Goal: Complete application form: Complete application form

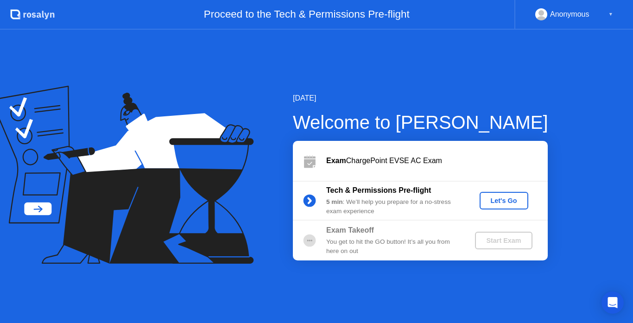
click at [508, 206] on button "Let's Go" at bounding box center [504, 201] width 49 height 18
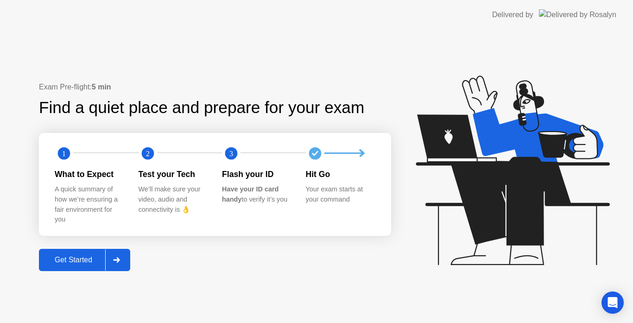
click at [103, 257] on div "Get Started" at bounding box center [73, 260] width 63 height 8
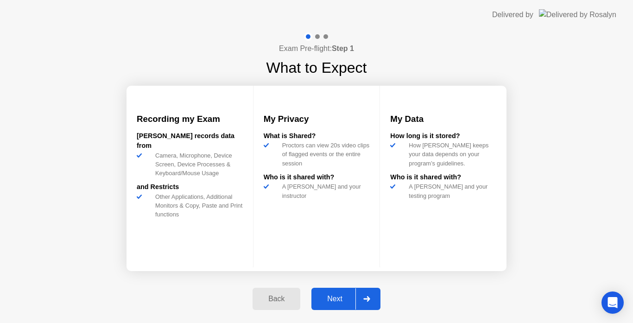
click at [334, 303] on div "Next" at bounding box center [334, 299] width 41 height 8
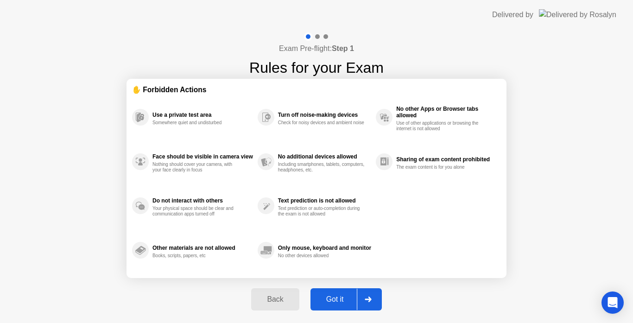
click at [373, 304] on div at bounding box center [368, 299] width 22 height 21
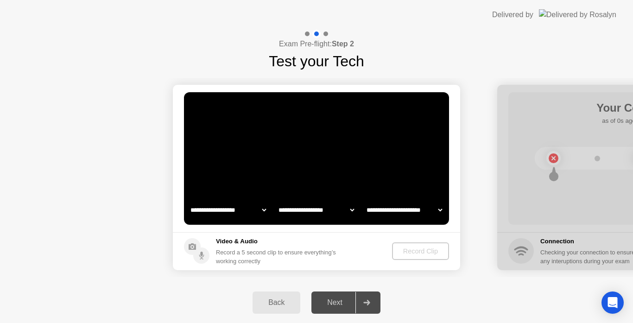
select select "**********"
select select "*******"
click at [223, 242] on h5 "Video & Audio" at bounding box center [278, 241] width 124 height 9
click at [340, 248] on div "Record a 5 second clip to ensure everything’s working correctly" at bounding box center [278, 257] width 124 height 18
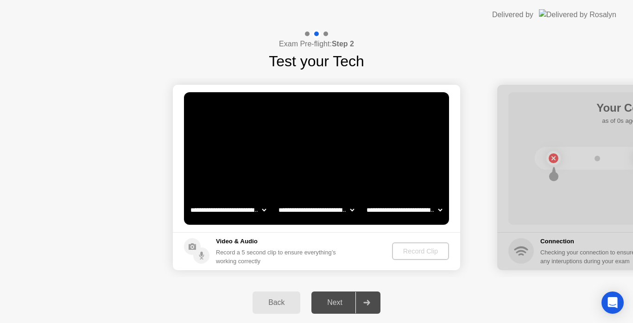
click at [278, 304] on div "Back" at bounding box center [276, 302] width 42 height 8
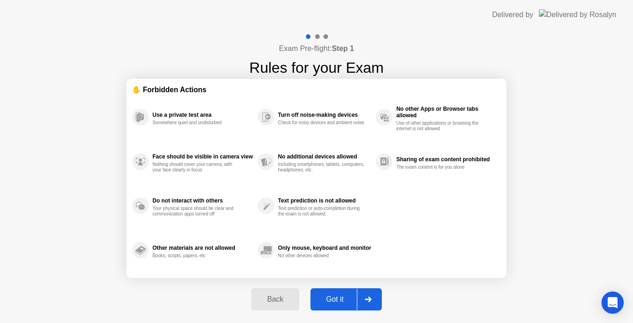
click at [347, 301] on div "Got it" at bounding box center [335, 299] width 44 height 8
select select "**********"
select select "*******"
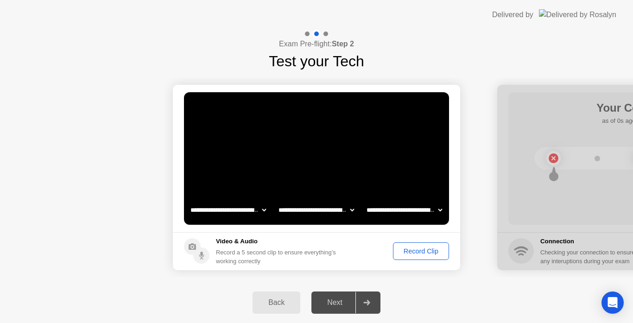
click at [407, 250] on div "Record Clip" at bounding box center [421, 250] width 50 height 7
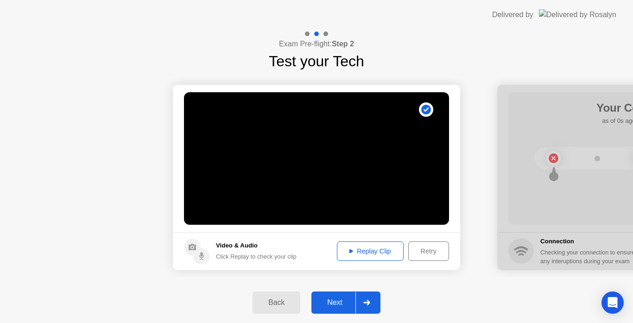
click at [374, 257] on button "Replay Clip" at bounding box center [370, 250] width 67 height 19
click at [354, 247] on div "Replay Clip" at bounding box center [370, 250] width 60 height 7
click at [344, 305] on div "Next" at bounding box center [334, 302] width 41 height 8
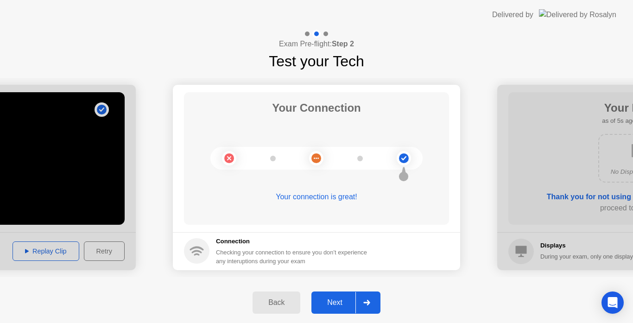
click at [346, 309] on button "Next" at bounding box center [345, 303] width 69 height 22
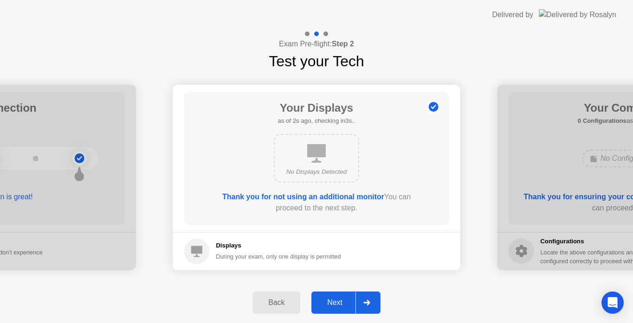
click at [346, 309] on button "Next" at bounding box center [345, 303] width 69 height 22
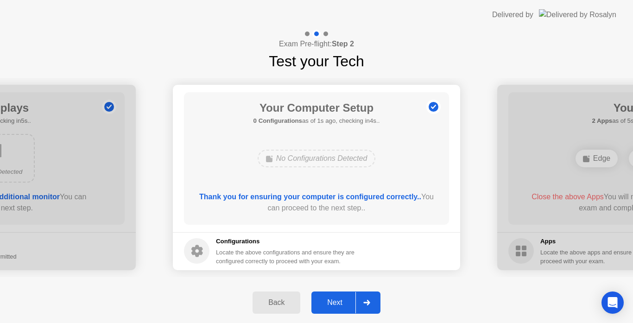
click at [346, 309] on button "Next" at bounding box center [345, 303] width 69 height 22
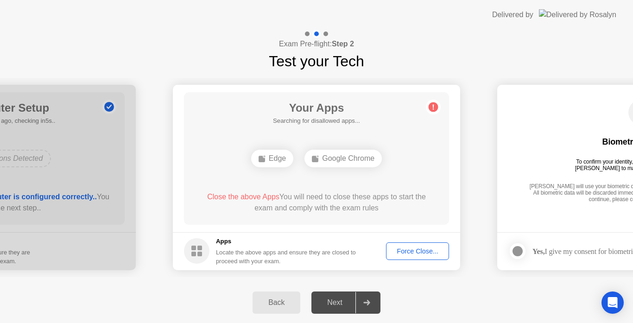
click at [425, 254] on div "Force Close..." at bounding box center [417, 250] width 57 height 7
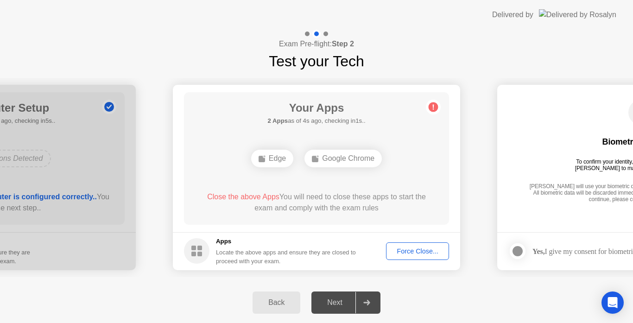
click at [412, 257] on button "Force Close..." at bounding box center [417, 251] width 63 height 18
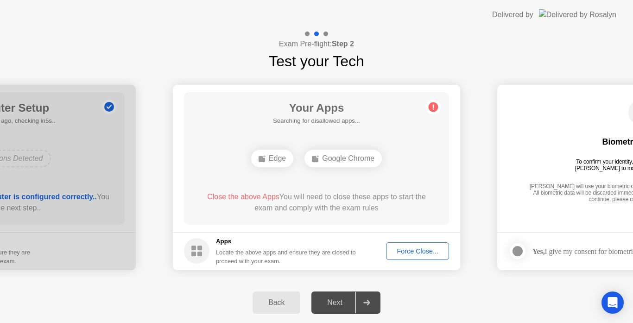
click at [401, 255] on div "Force Close..." at bounding box center [417, 250] width 57 height 7
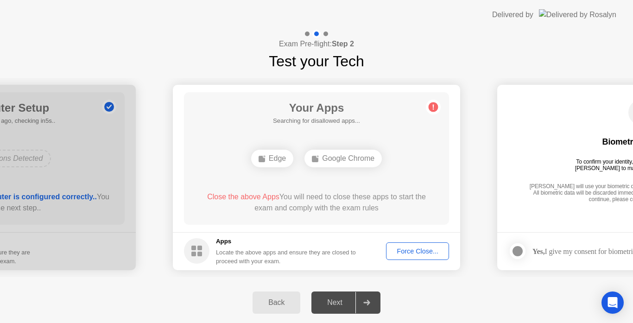
click at [401, 248] on div "Force Close..." at bounding box center [417, 250] width 57 height 7
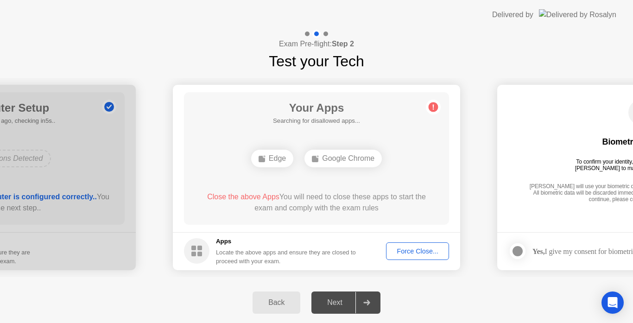
click at [413, 251] on div "Force Close..." at bounding box center [417, 250] width 57 height 7
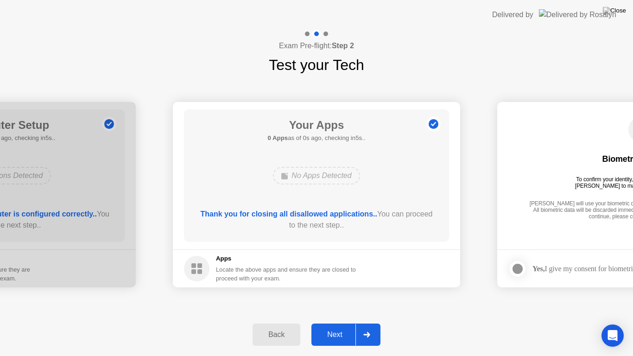
drag, startPoint x: 285, startPoint y: 208, endPoint x: 285, endPoint y: 218, distance: 10.7
click at [285, 218] on div "Thank you for closing all disallowed applications.. You can proceed to the next…" at bounding box center [316, 220] width 239 height 22
click at [342, 323] on button "Next" at bounding box center [345, 334] width 69 height 22
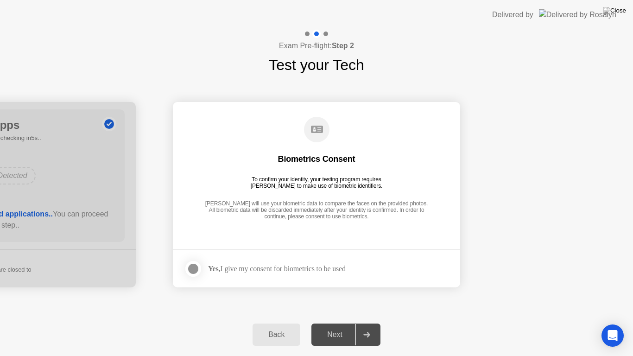
click at [197, 267] on div at bounding box center [193, 268] width 11 height 11
click at [323, 323] on button "Next" at bounding box center [345, 334] width 69 height 22
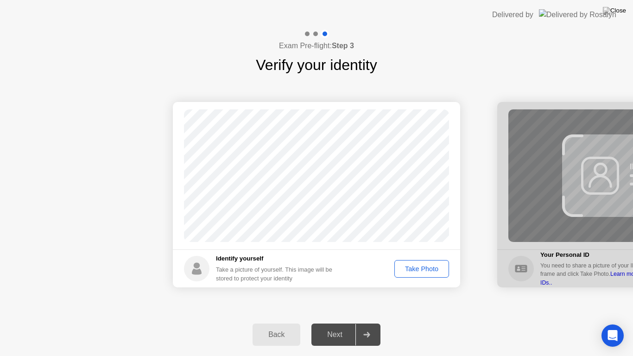
click at [377, 264] on footer "Identify yourself Take a picture of yourself. This image will be stored to prot…" at bounding box center [316, 268] width 287 height 38
click at [416, 269] on div "Take Photo" at bounding box center [422, 268] width 48 height 7
click at [340, 323] on div "Next" at bounding box center [334, 334] width 41 height 8
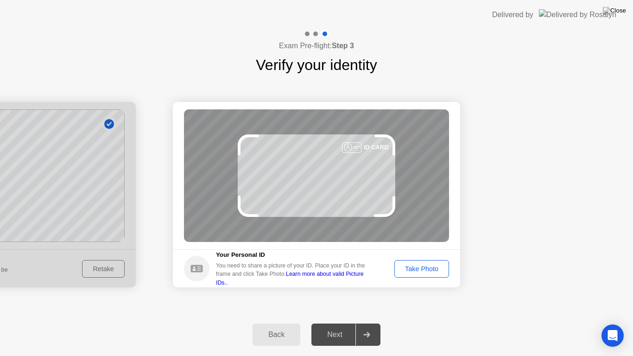
click at [410, 265] on div "Take Photo" at bounding box center [422, 268] width 48 height 7
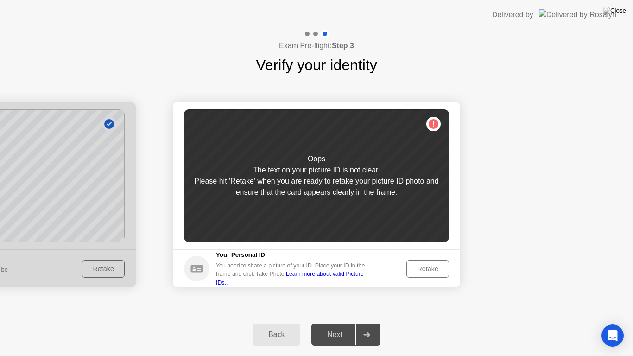
click at [420, 270] on div "Retake" at bounding box center [428, 268] width 36 height 7
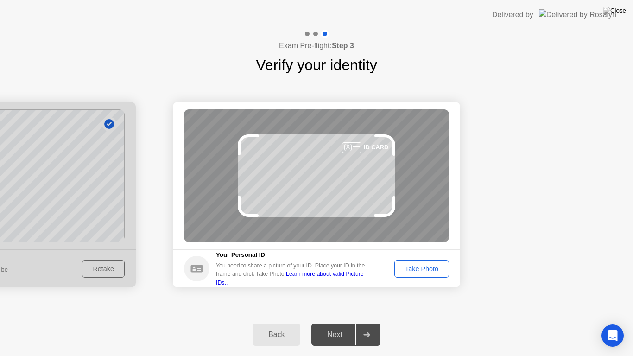
drag, startPoint x: 112, startPoint y: 0, endPoint x: 119, endPoint y: 19, distance: 20.2
click at [119, 19] on header "Delivered by" at bounding box center [316, 15] width 633 height 30
click at [143, 3] on header "Delivered by" at bounding box center [316, 15] width 633 height 30
click at [414, 269] on div "Take Photo" at bounding box center [422, 268] width 48 height 7
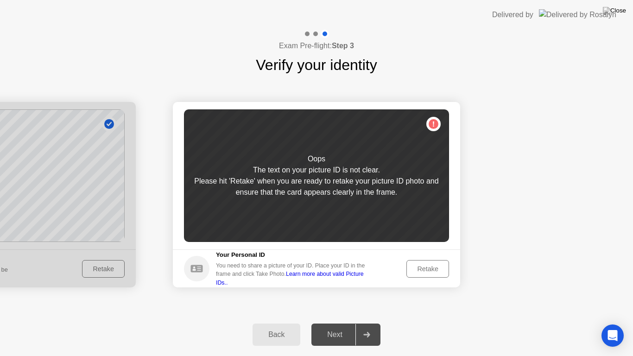
click at [436, 271] on div "Retake" at bounding box center [428, 268] width 36 height 7
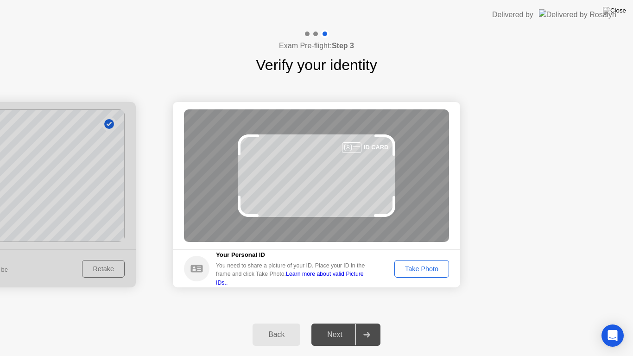
click at [428, 269] on div "Take Photo" at bounding box center [422, 268] width 48 height 7
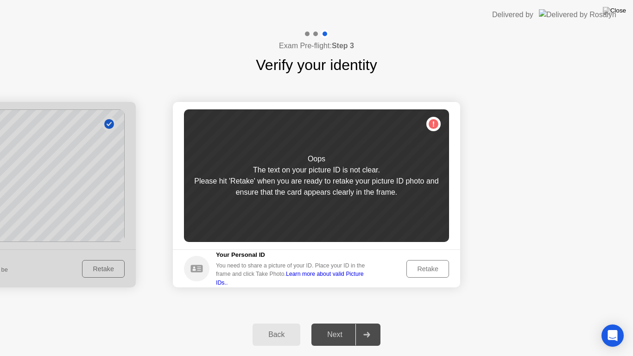
click at [424, 270] on div "Retake" at bounding box center [428, 268] width 36 height 7
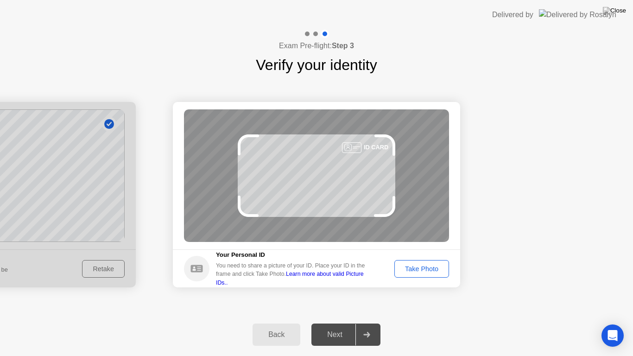
click at [424, 270] on div "Take Photo" at bounding box center [422, 268] width 48 height 7
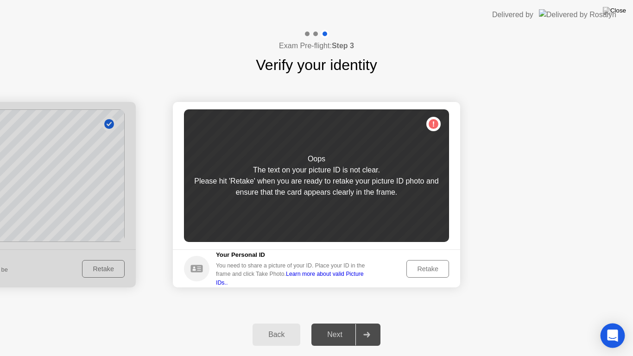
drag, startPoint x: 615, startPoint y: 355, endPoint x: 604, endPoint y: 342, distance: 16.1
click at [614, 323] on div "Back Next" at bounding box center [316, 334] width 633 height 43
click at [263, 323] on div "Back" at bounding box center [276, 334] width 42 height 8
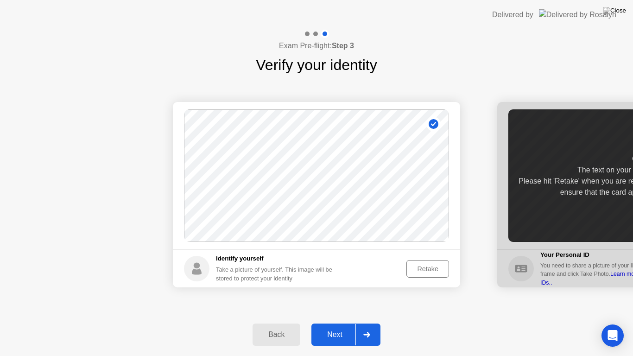
click at [263, 323] on div "Back" at bounding box center [276, 334] width 42 height 8
select select "**********"
select select "*******"
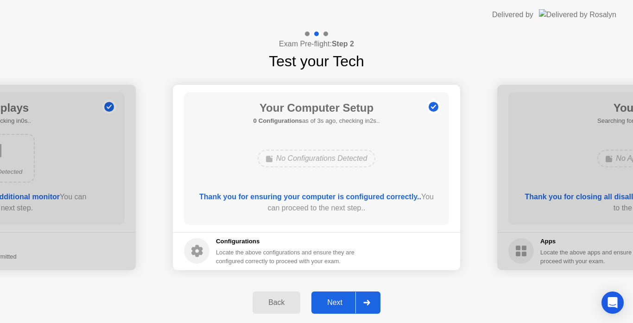
click at [31, 20] on header "Delivered by" at bounding box center [316, 15] width 633 height 30
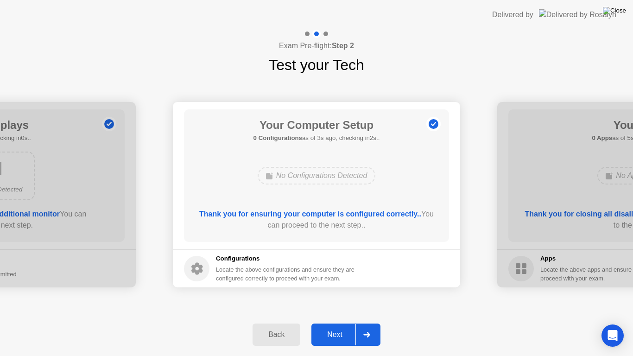
click at [618, 13] on img at bounding box center [614, 10] width 23 height 7
